Goal: Find specific page/section: Find specific page/section

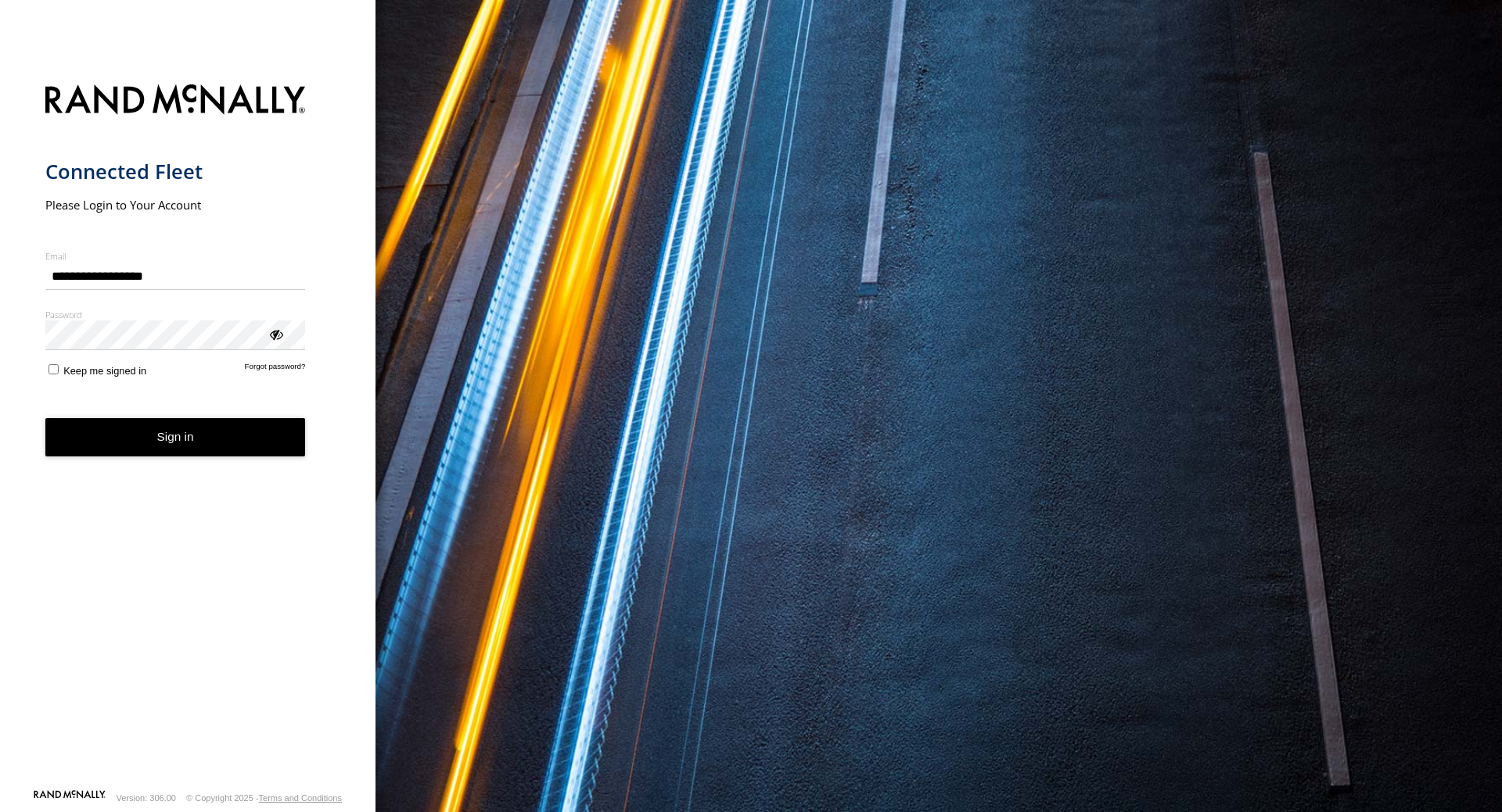
click at [213, 443] on button "Sign in" at bounding box center [176, 437] width 261 height 38
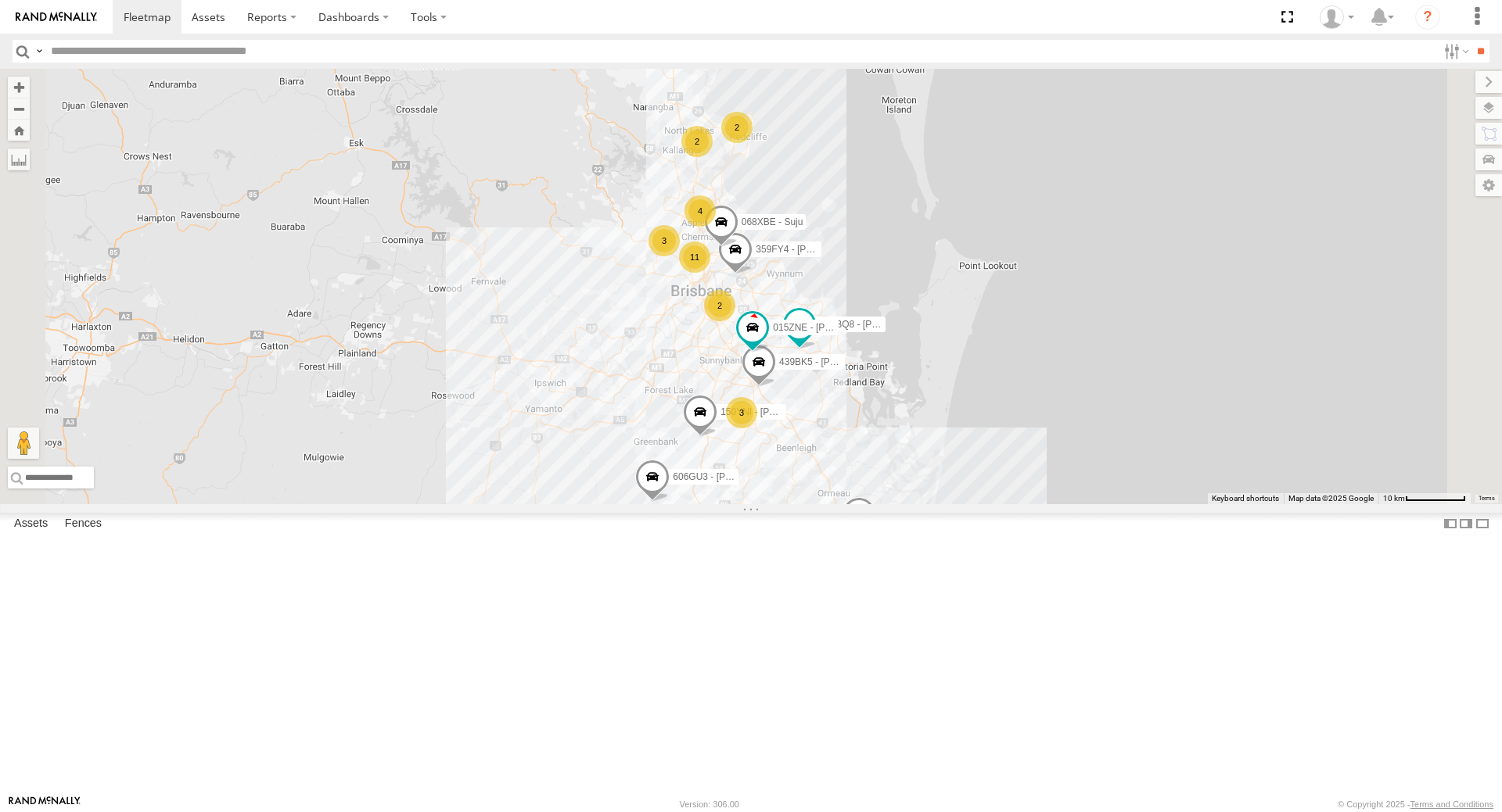
click at [159, 46] on input "text" at bounding box center [741, 51] width 1392 height 23
type input "***"
click at [1471, 40] on input "**" at bounding box center [1480, 51] width 18 height 23
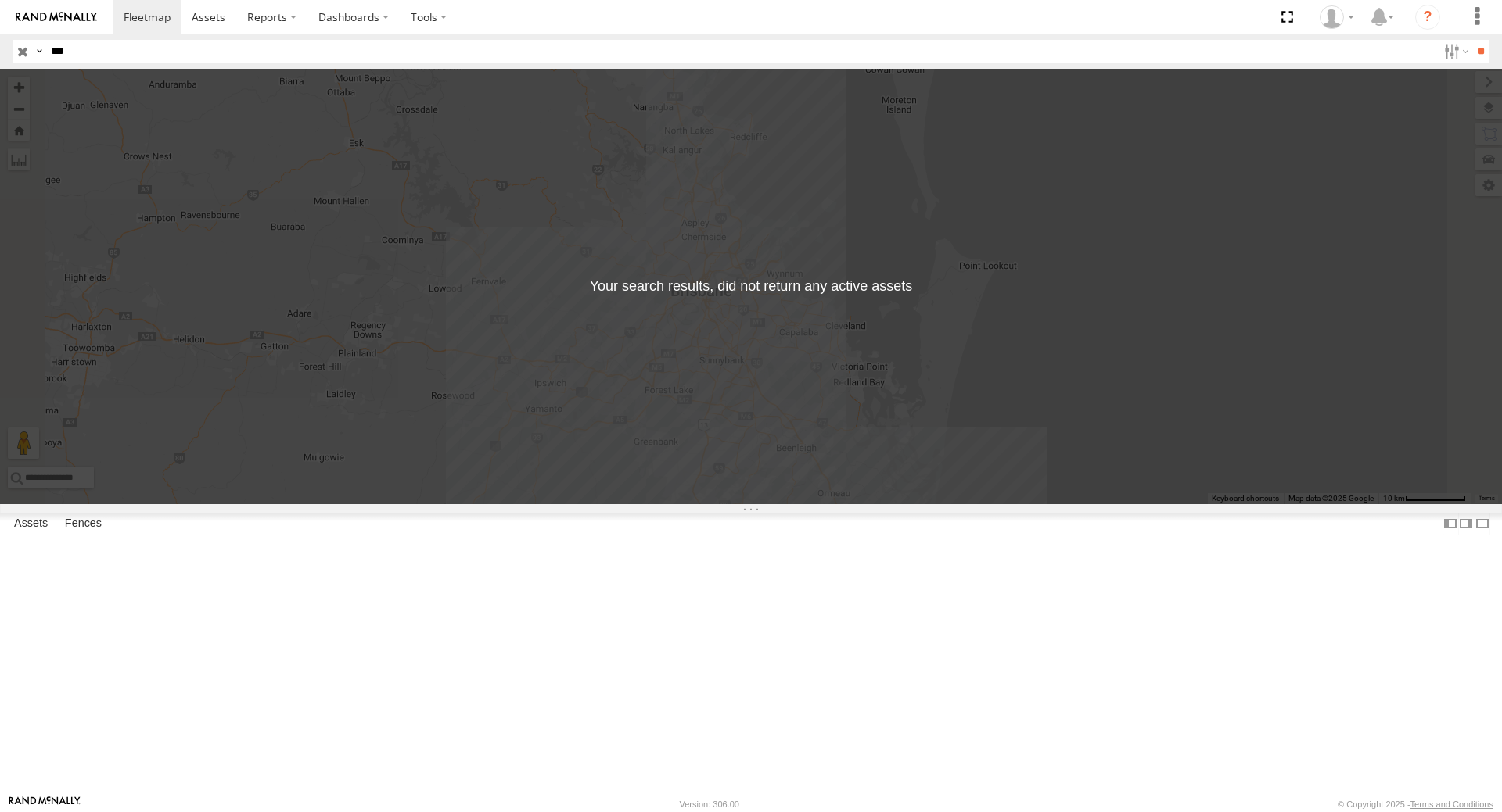
click at [0, 0] on link at bounding box center [0, 0] width 0 height 0
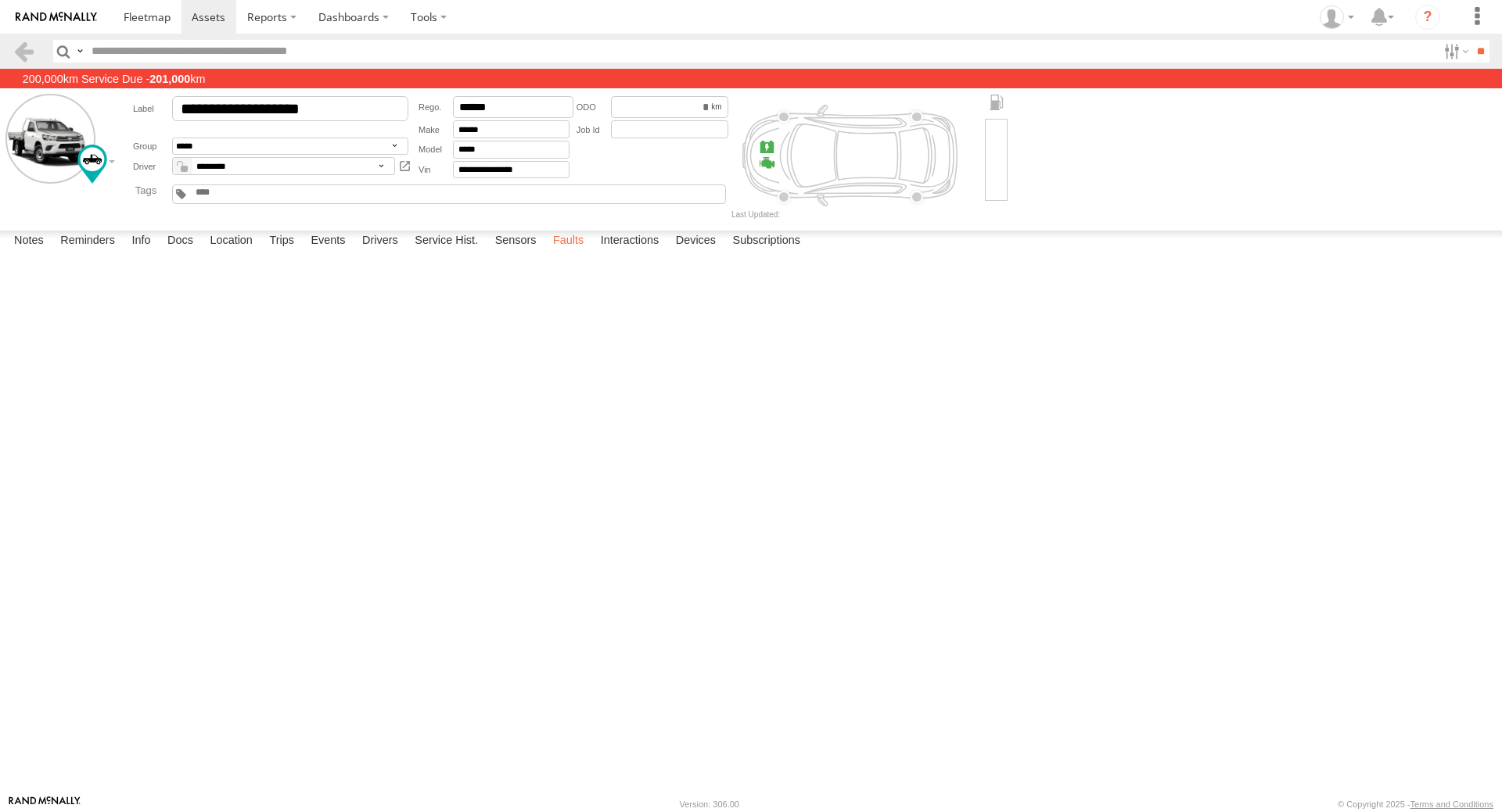
click at [574, 252] on label "Faults" at bounding box center [568, 241] width 46 height 22
drag, startPoint x: 352, startPoint y: 112, endPoint x: 128, endPoint y: 119, distance: 224.1
click at [128, 119] on div "**********" at bounding box center [424, 137] width 613 height 87
click at [1470, 22] on label at bounding box center [1477, 16] width 35 height 34
click at [1428, 18] on icon "?" at bounding box center [1427, 16] width 25 height 25
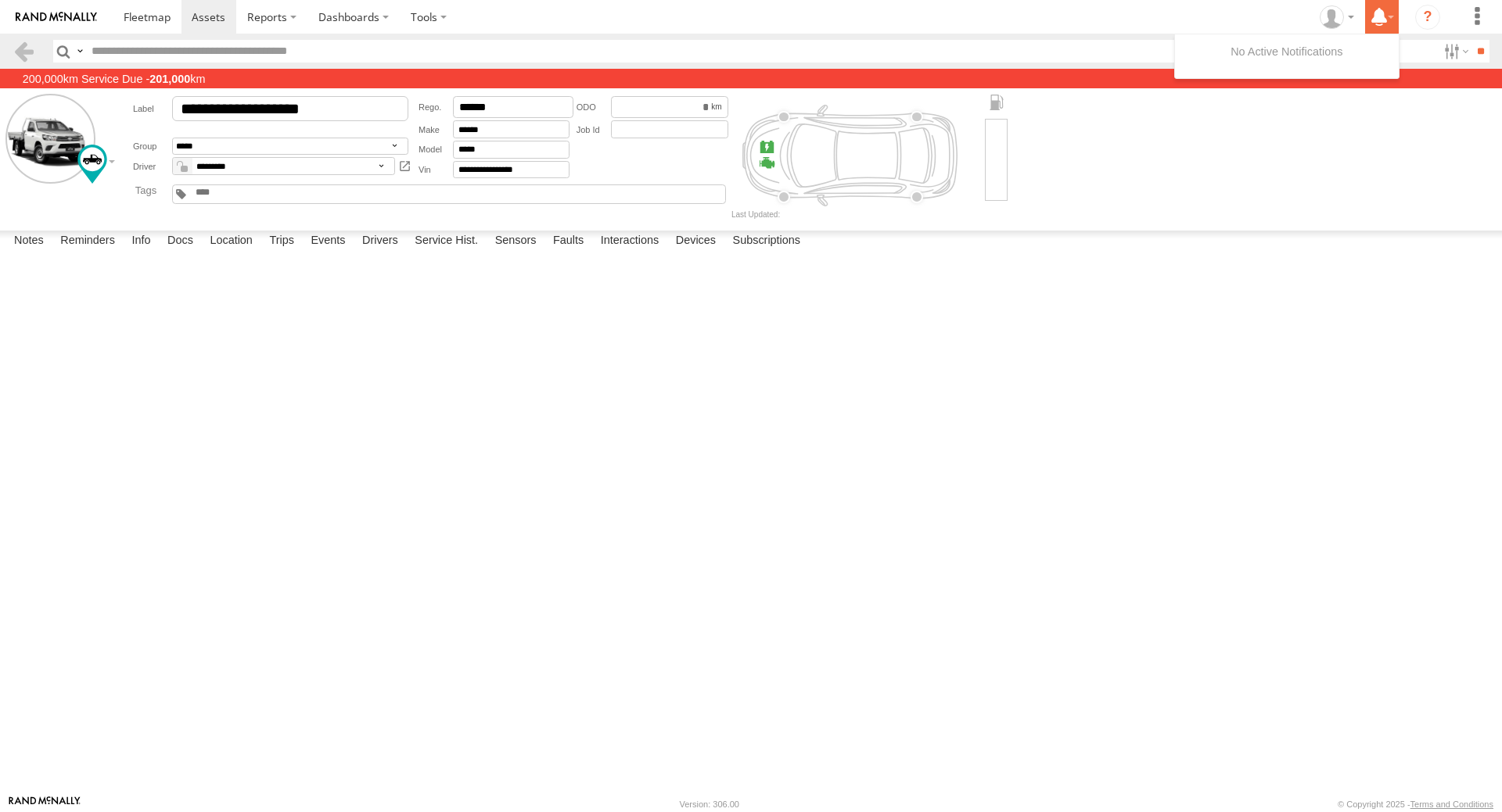
click at [1385, 24] on icon at bounding box center [1379, 16] width 28 height 19
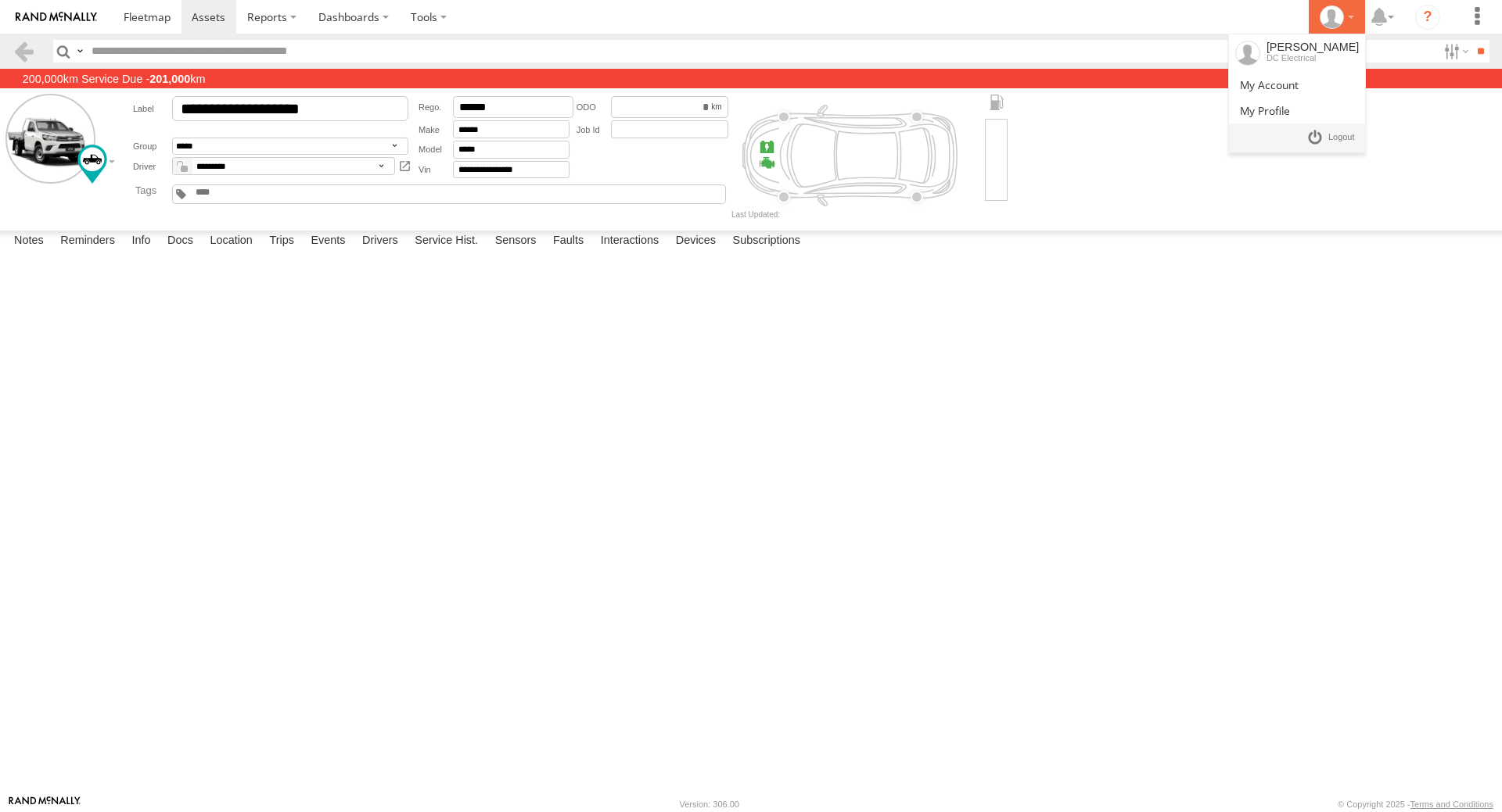
click at [1350, 15] on div at bounding box center [1337, 17] width 46 height 24
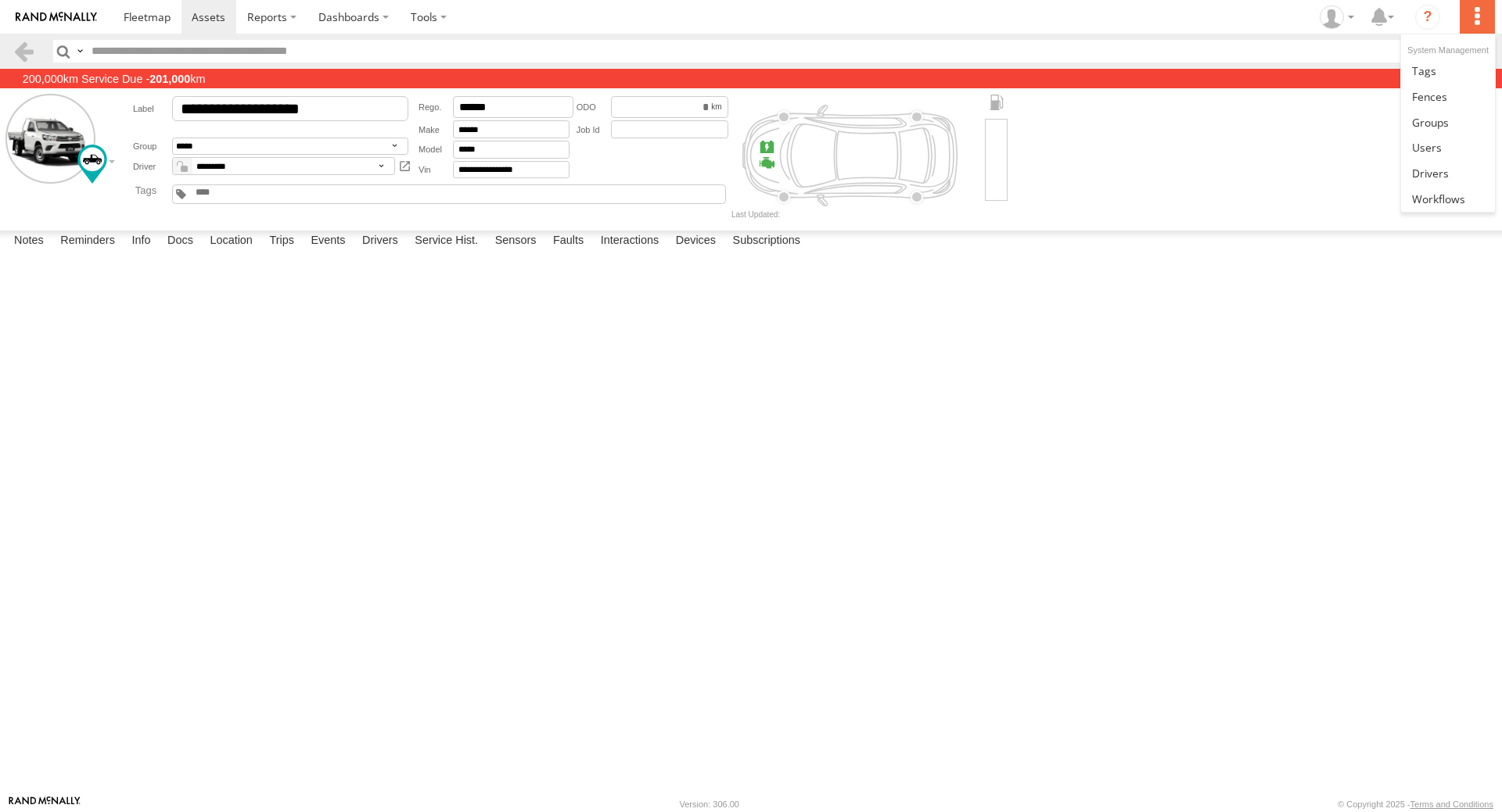
click at [1477, 25] on label at bounding box center [1477, 16] width 35 height 34
click at [1423, 17] on icon "?" at bounding box center [1427, 16] width 25 height 25
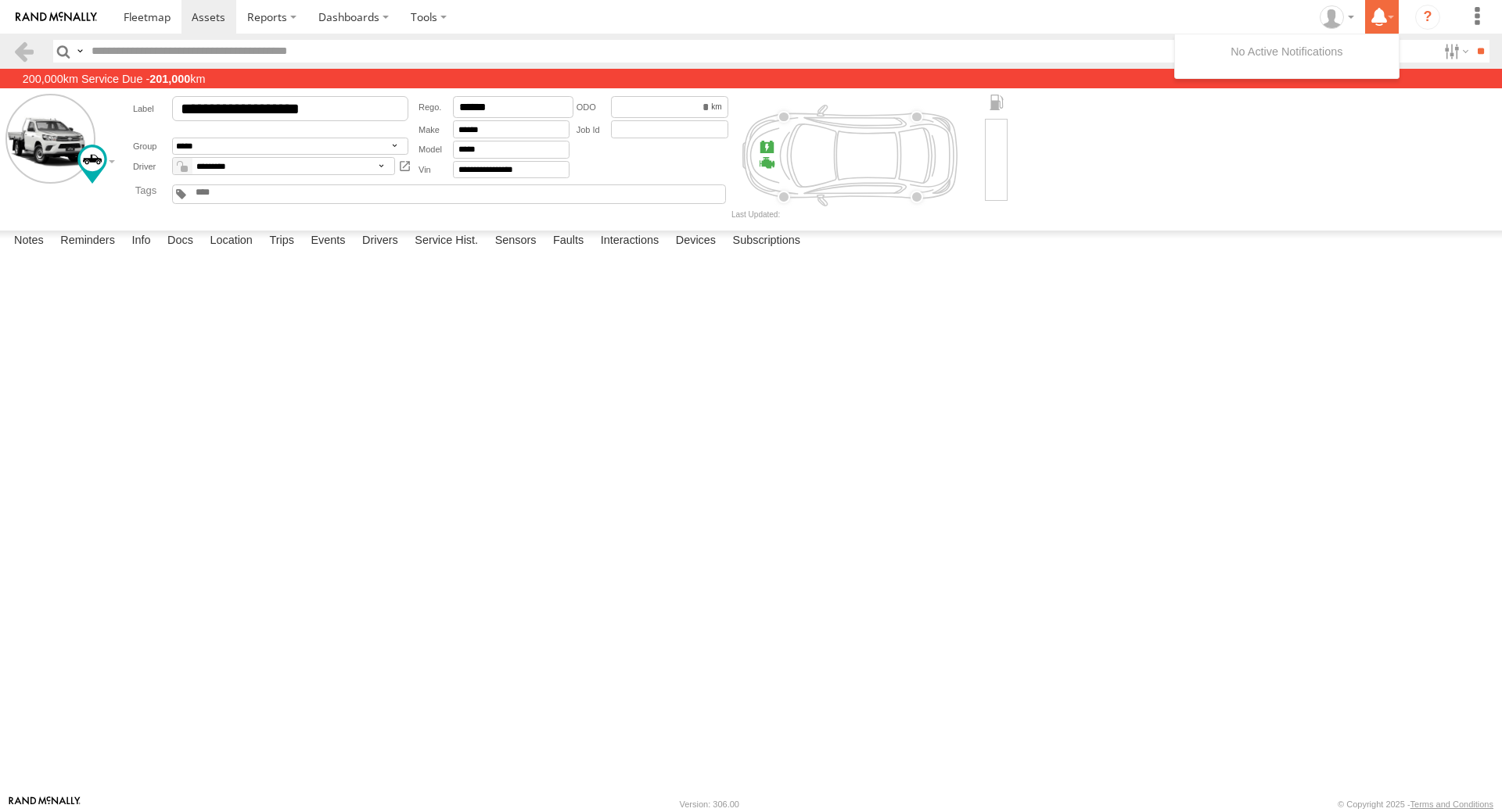
click at [1389, 25] on icon at bounding box center [1379, 16] width 28 height 19
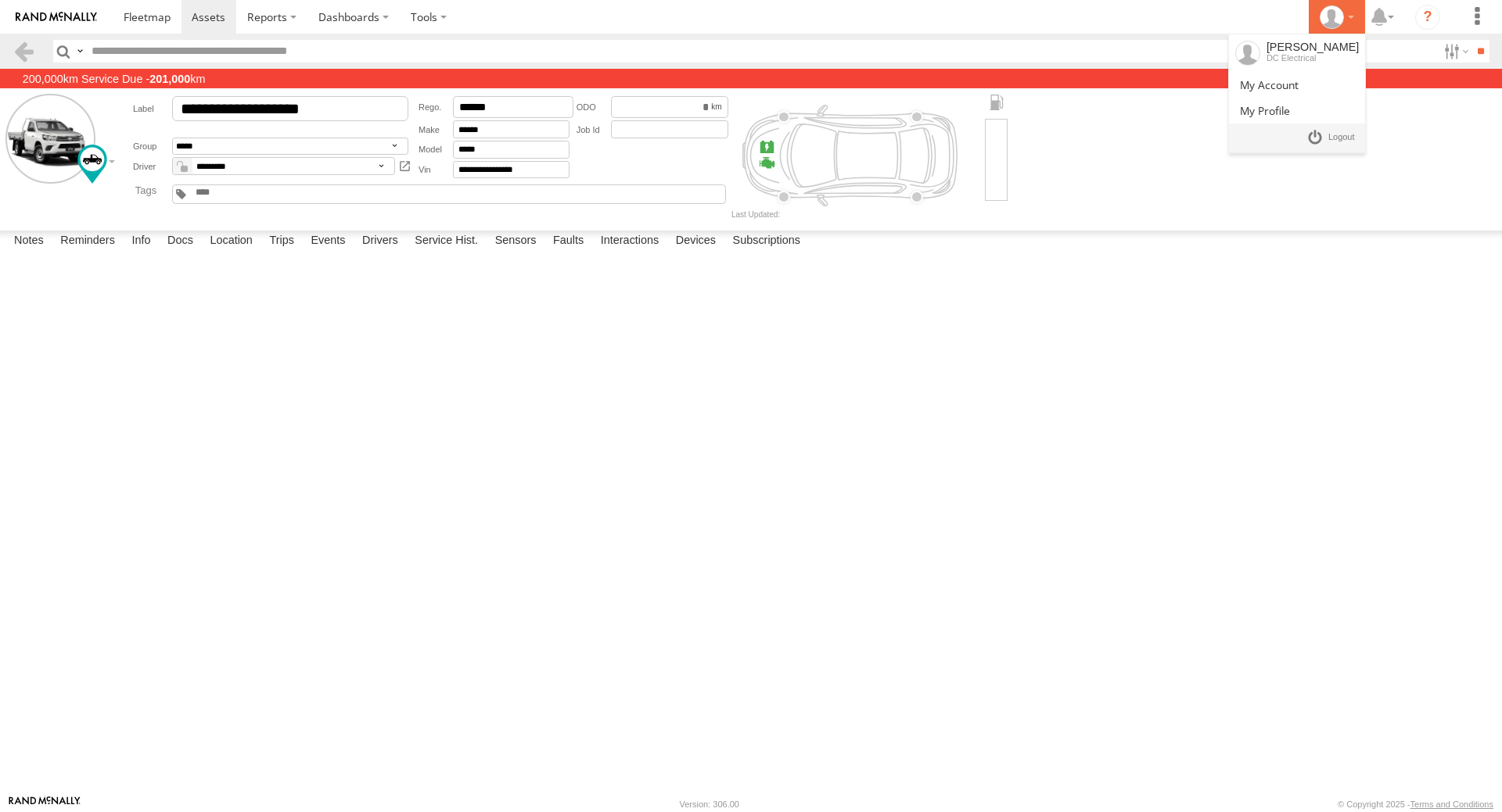
click at [1323, 18] on icon at bounding box center [1332, 17] width 24 height 24
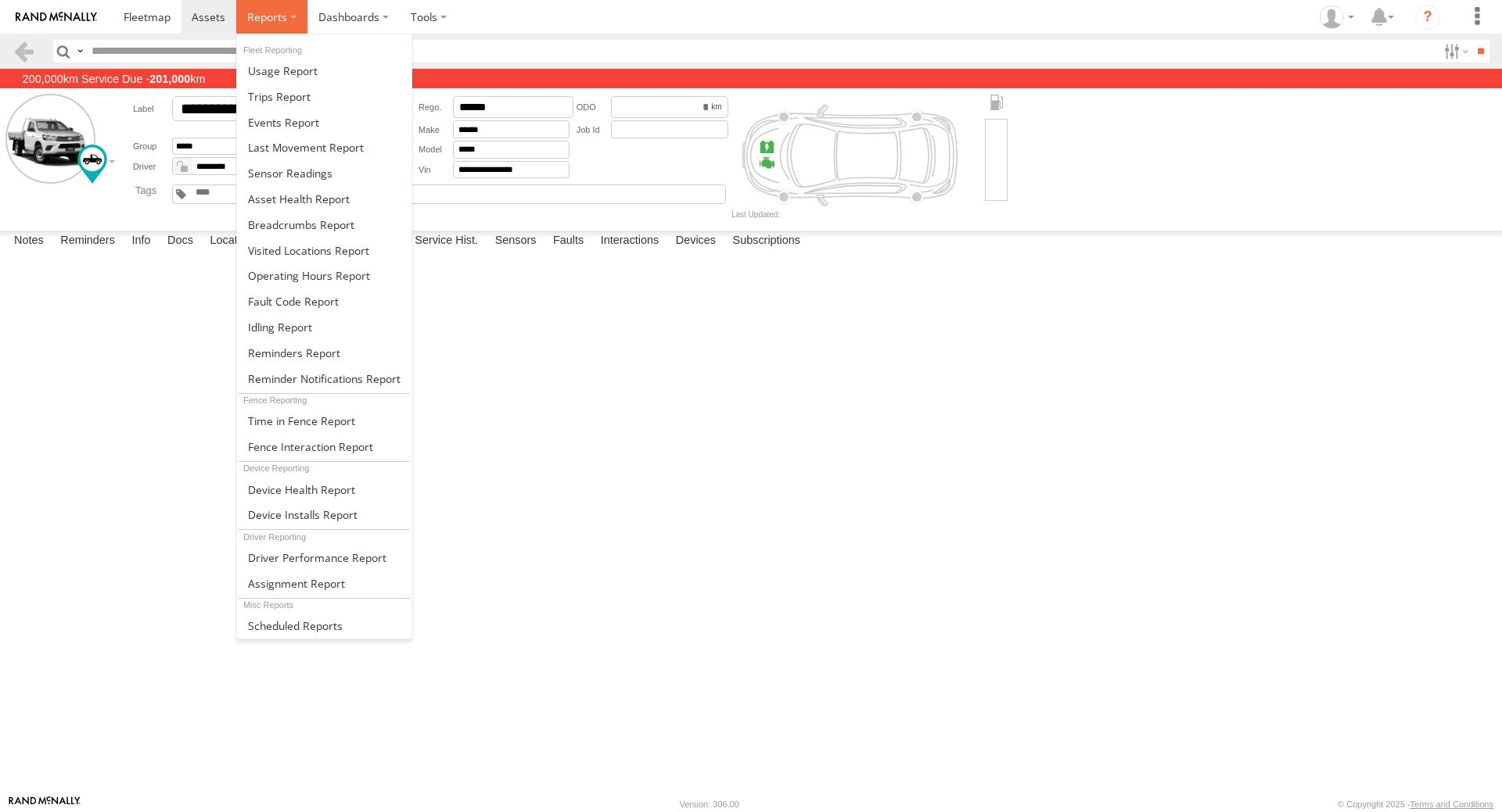
click at [285, 22] on label at bounding box center [272, 16] width 71 height 34
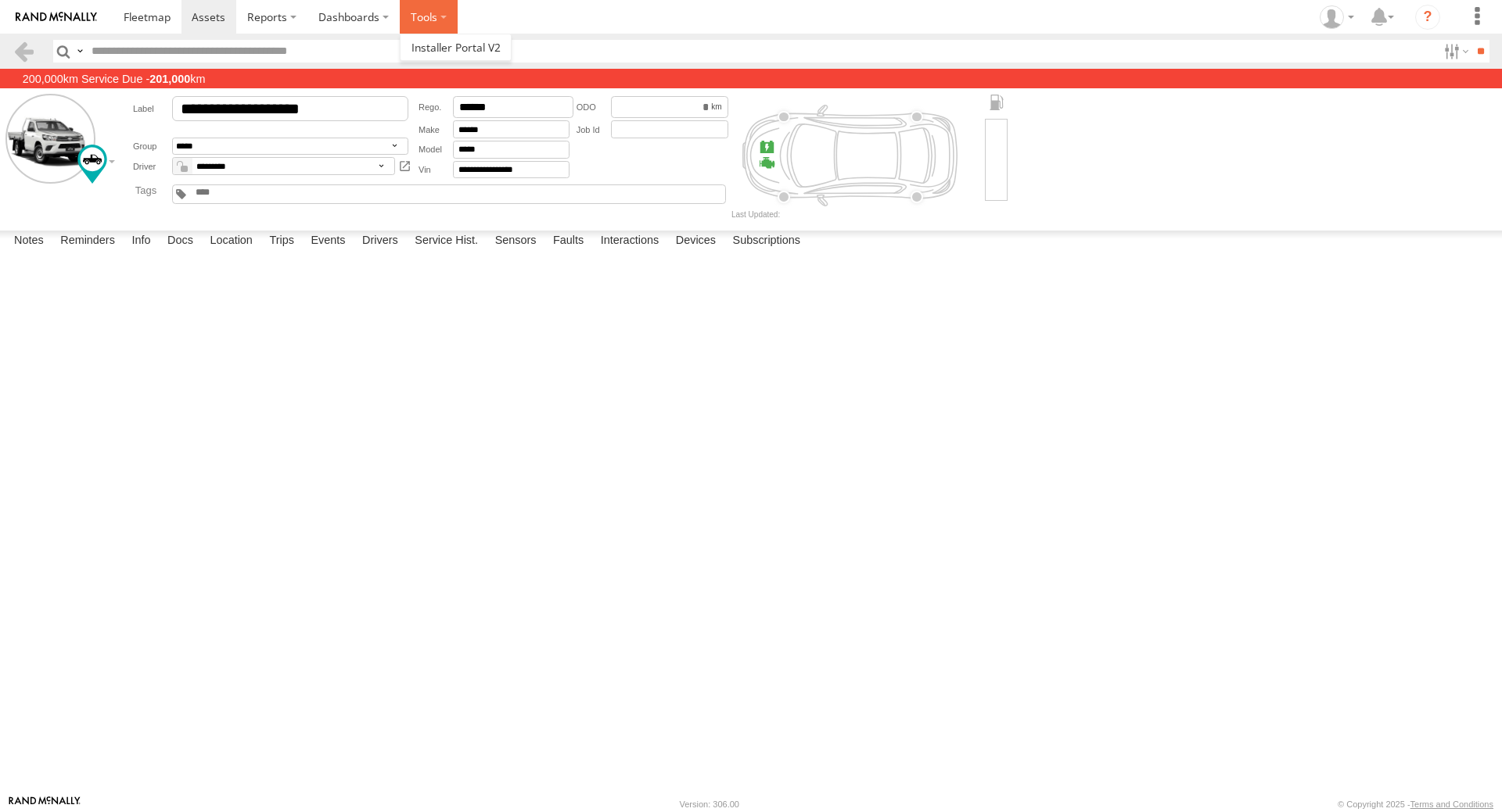
click at [445, 14] on label at bounding box center [428, 16] width 58 height 34
click at [386, 14] on label "Dashboards" at bounding box center [353, 16] width 92 height 34
click at [143, 22] on span at bounding box center [146, 16] width 47 height 15
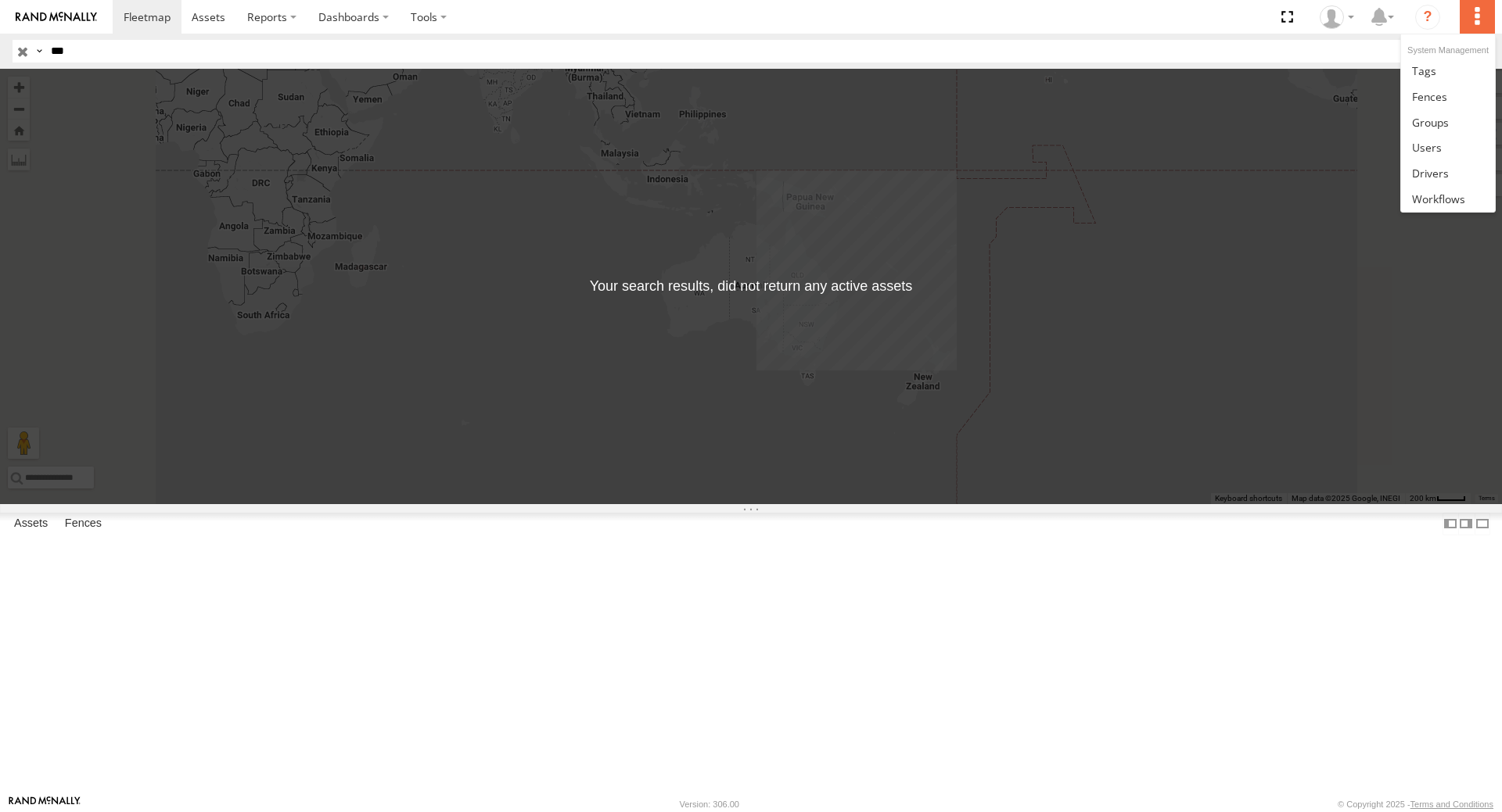
click at [1470, 19] on label at bounding box center [1477, 16] width 35 height 34
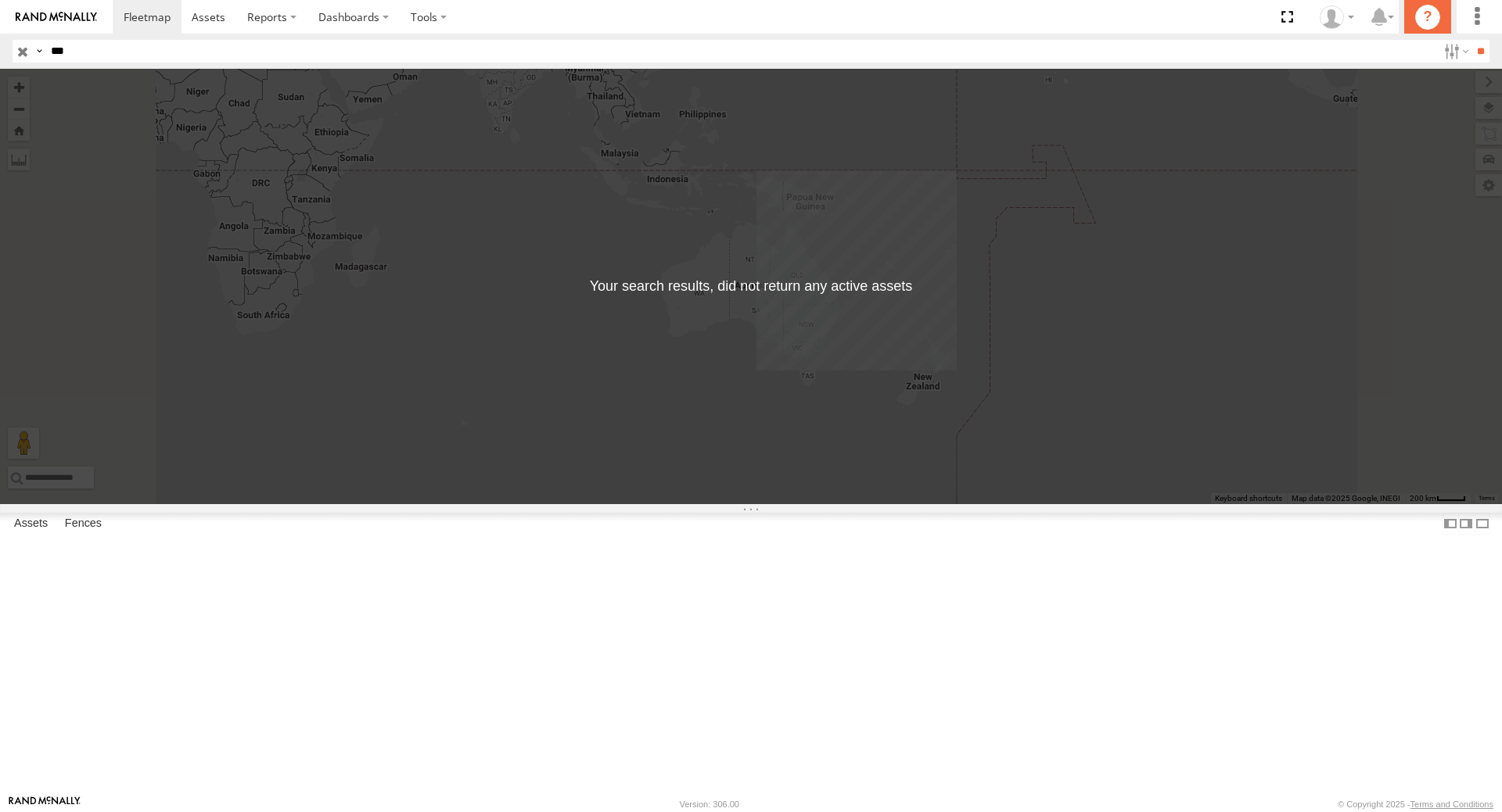
click at [1444, 15] on link "?" at bounding box center [1427, 16] width 47 height 34
